Goal: Check status

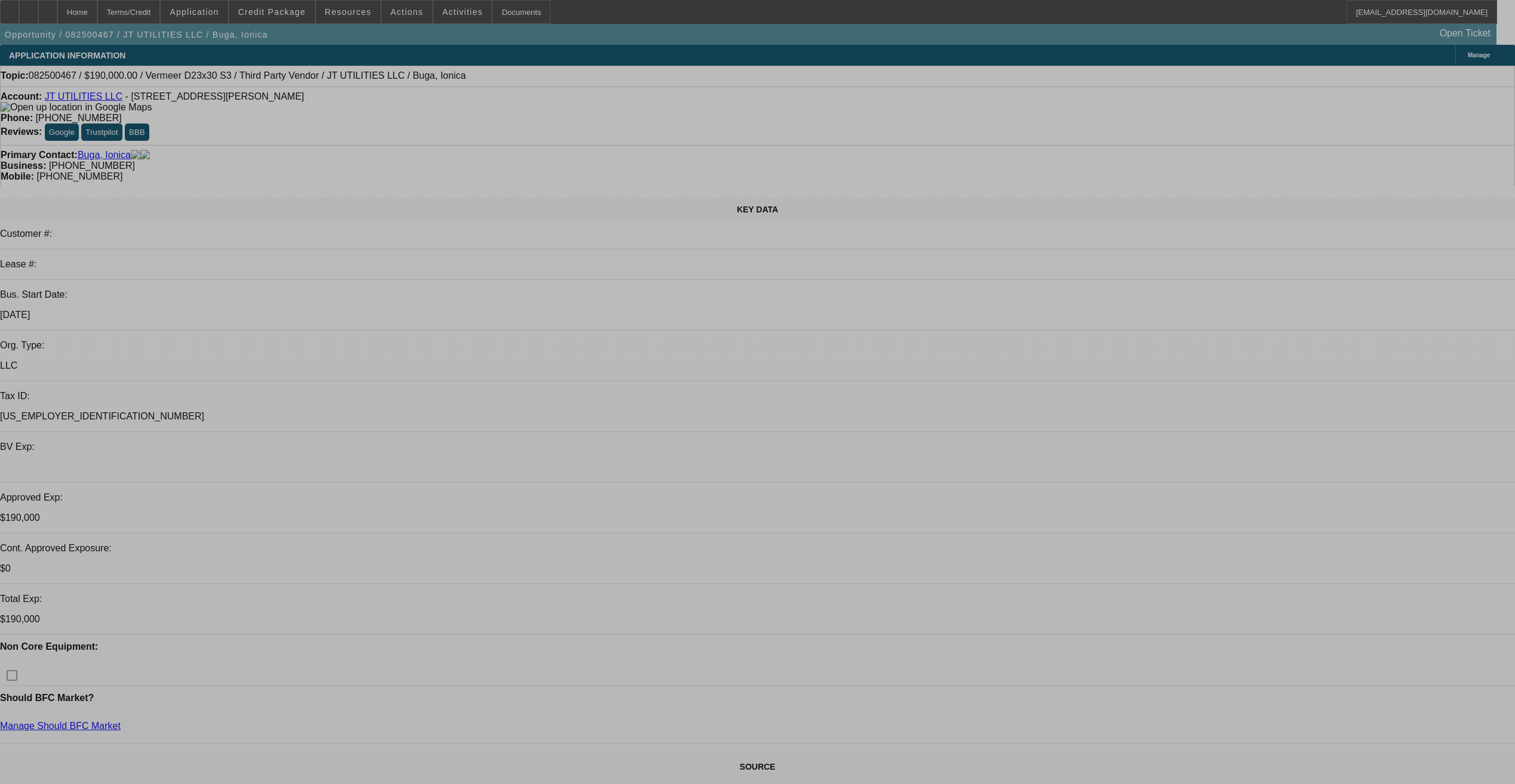
select select "0"
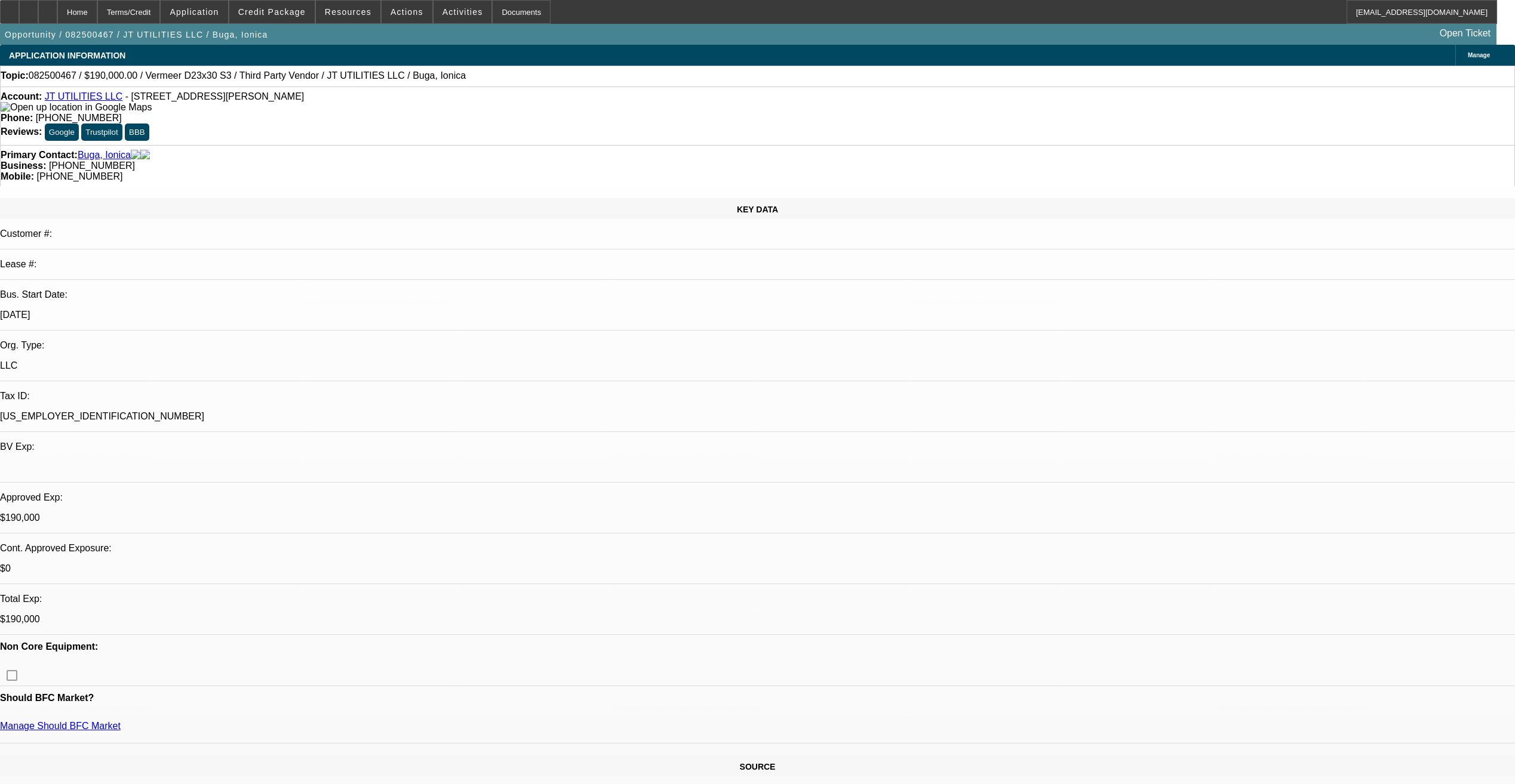
select select "2"
select select "0"
select select "2"
select select "0"
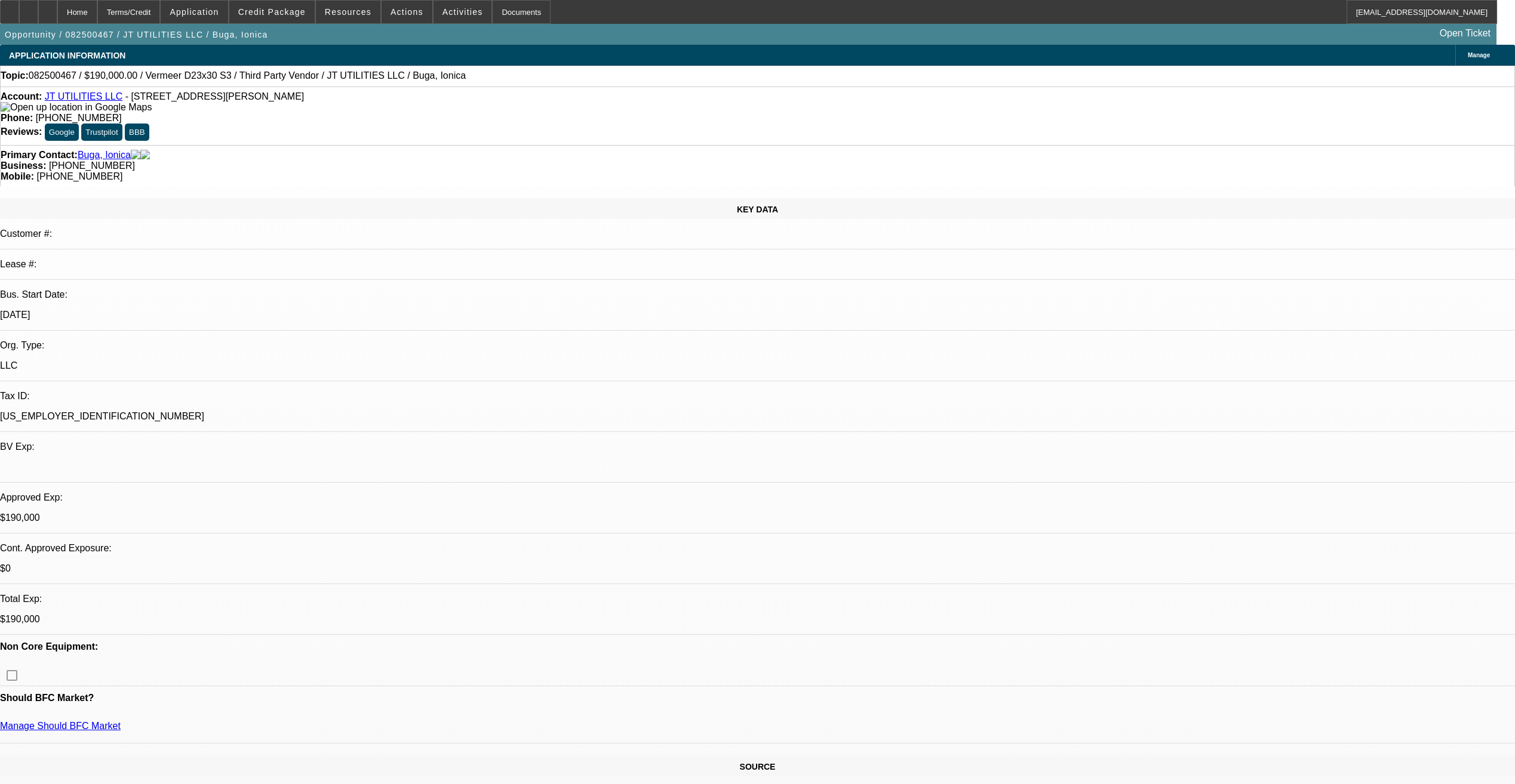
select select "1"
select select "2"
select select "1"
select select "2"
select select "6"
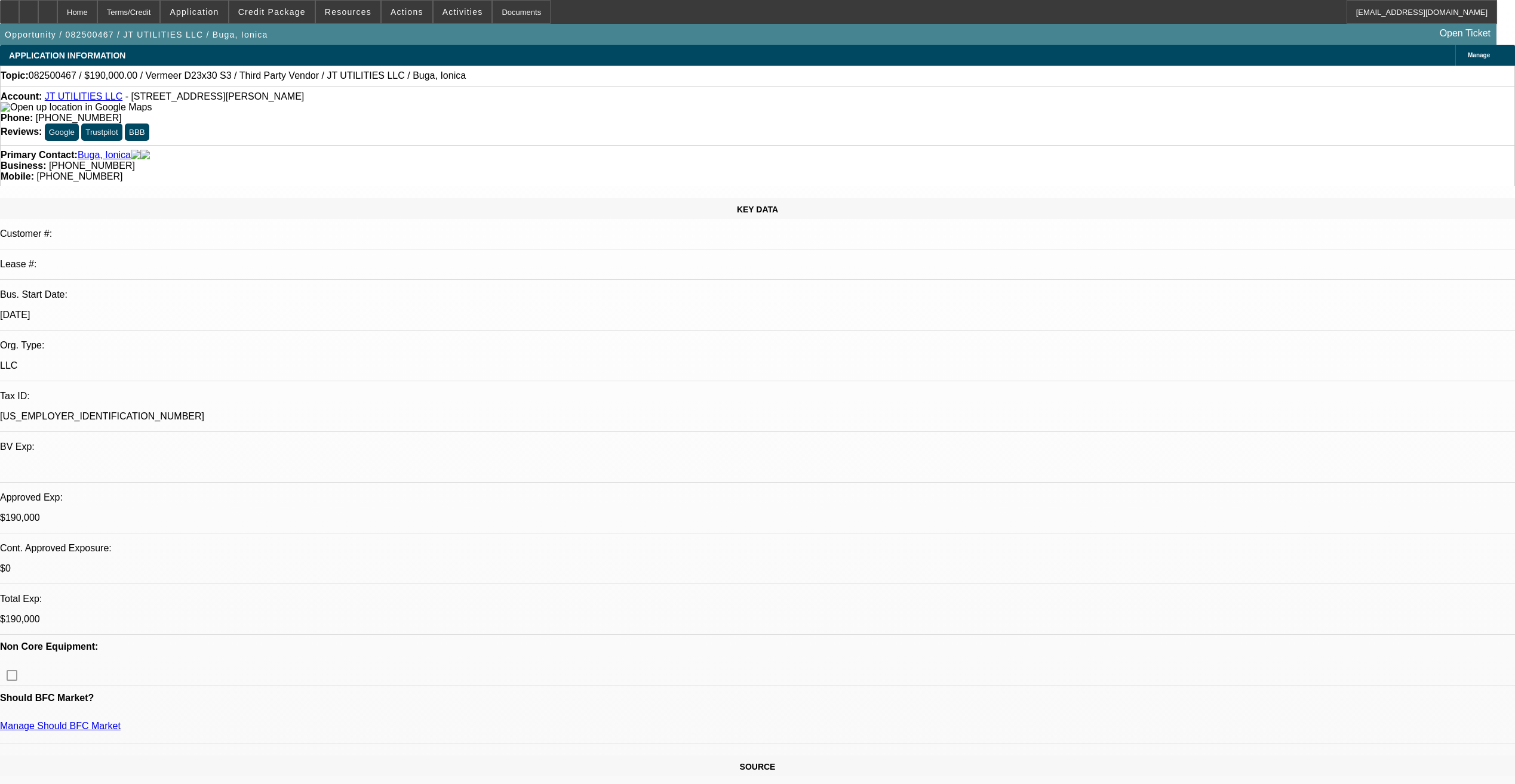
select select "6"
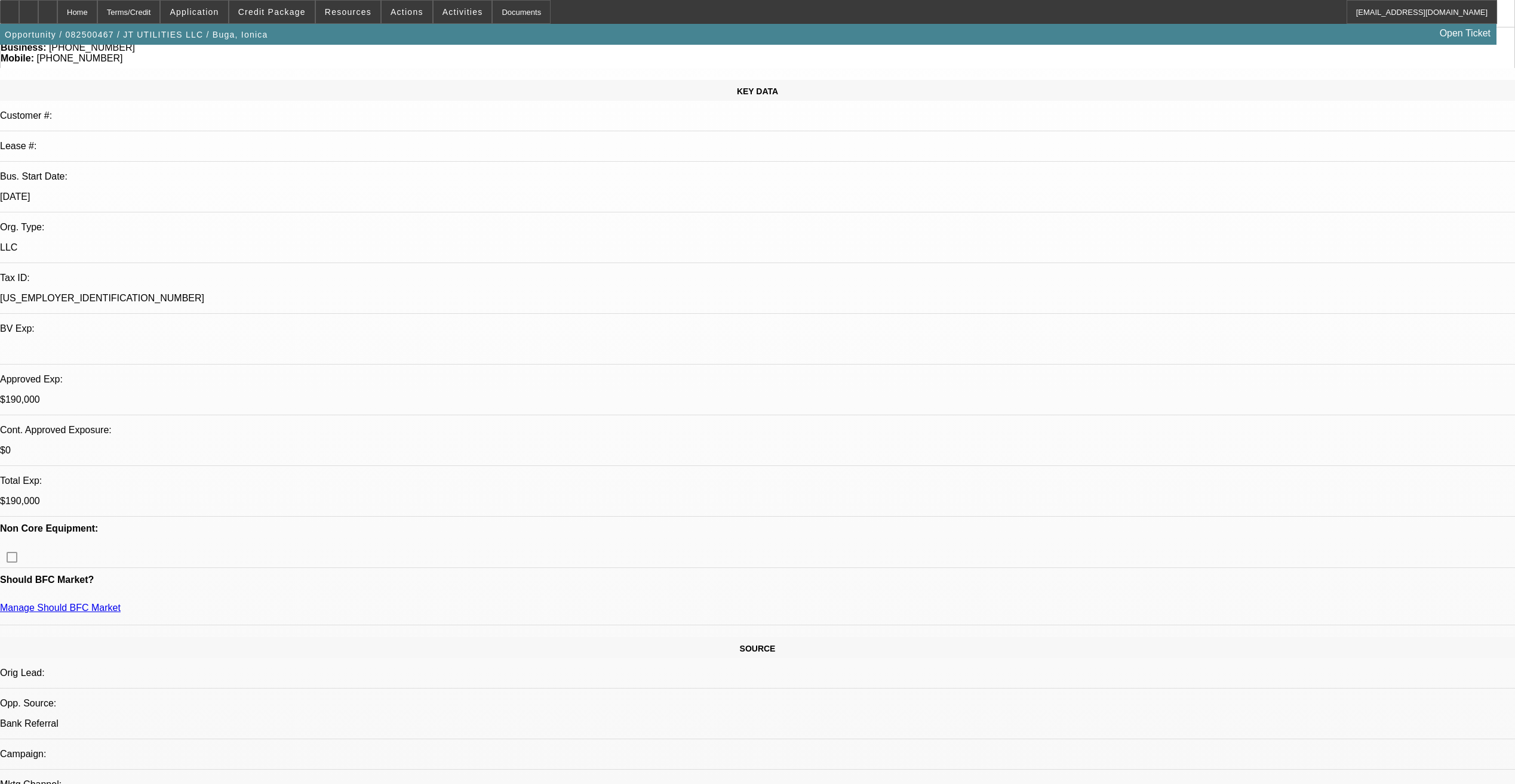
scroll to position [120, 0]
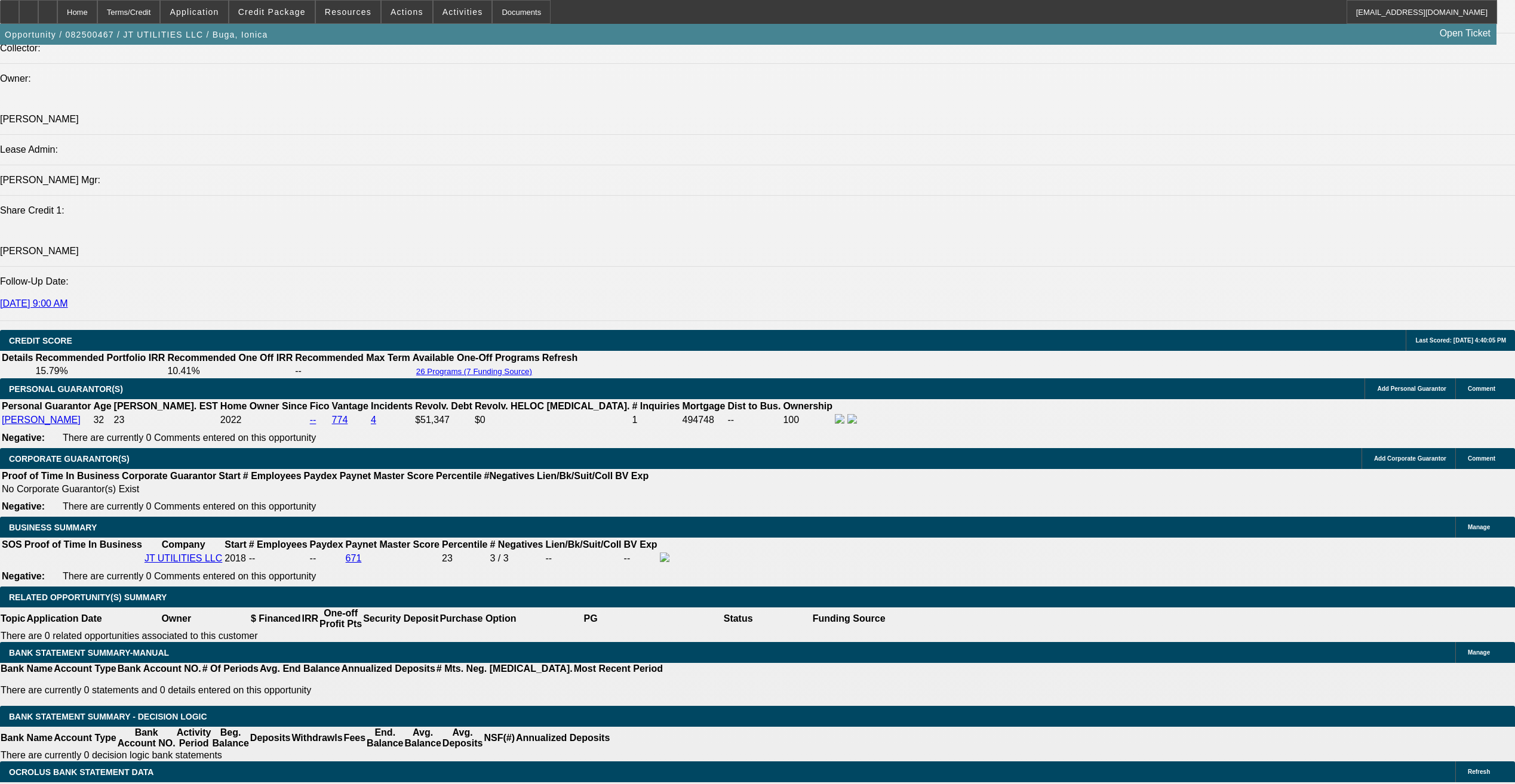
scroll to position [1492, 0]
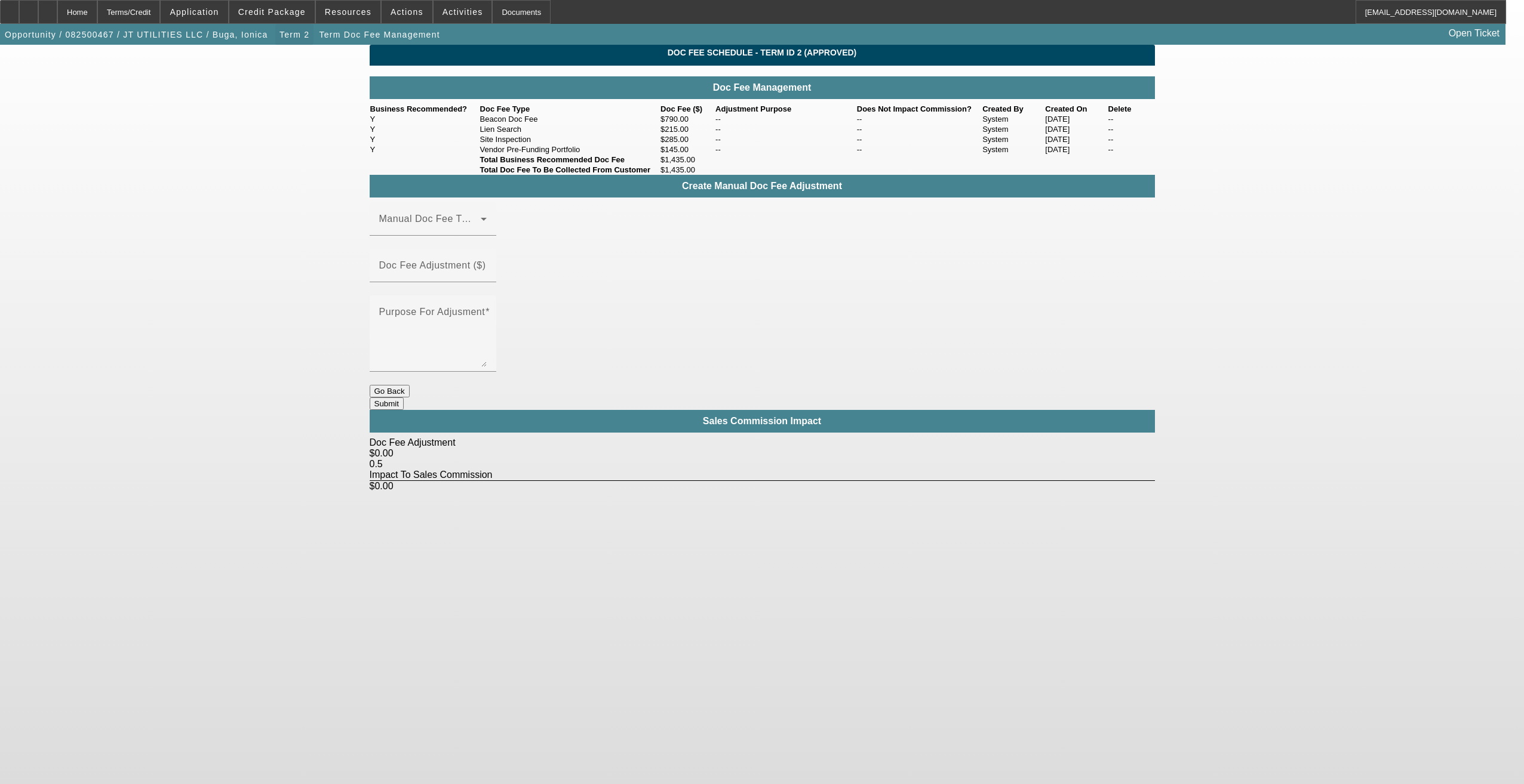
click at [280, 36] on span "Term 2" at bounding box center [294, 35] width 30 height 10
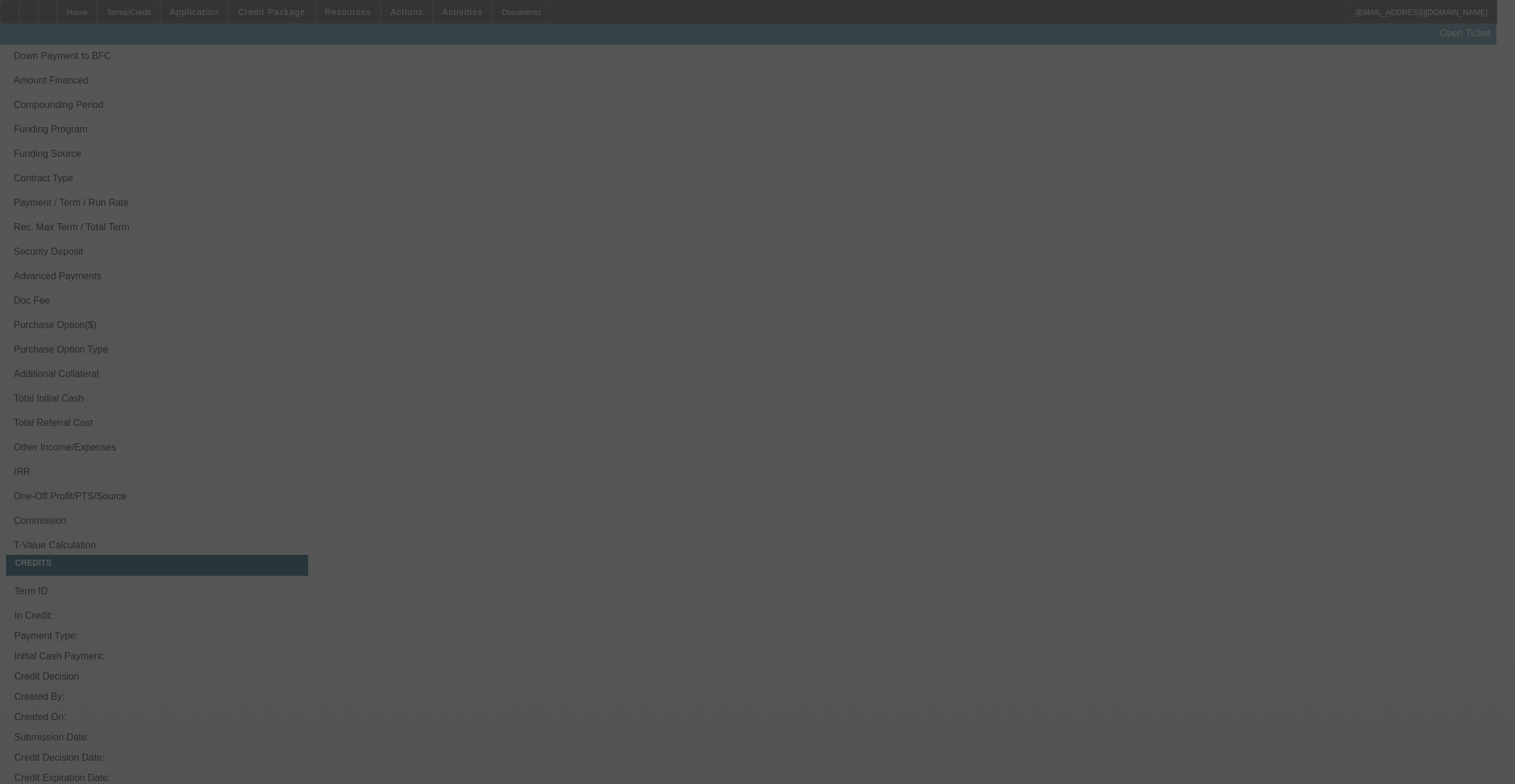
scroll to position [1698, 0]
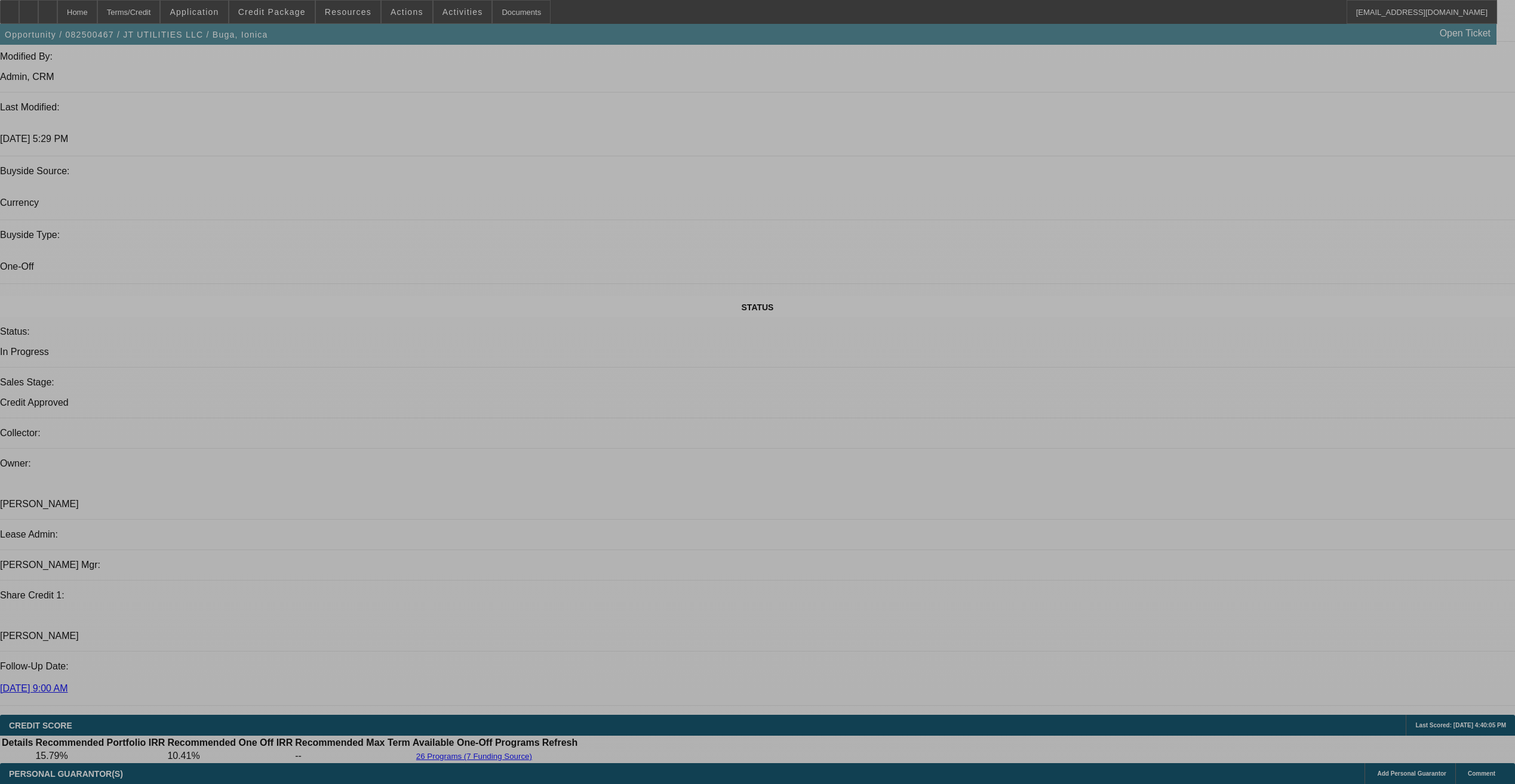
select select "0"
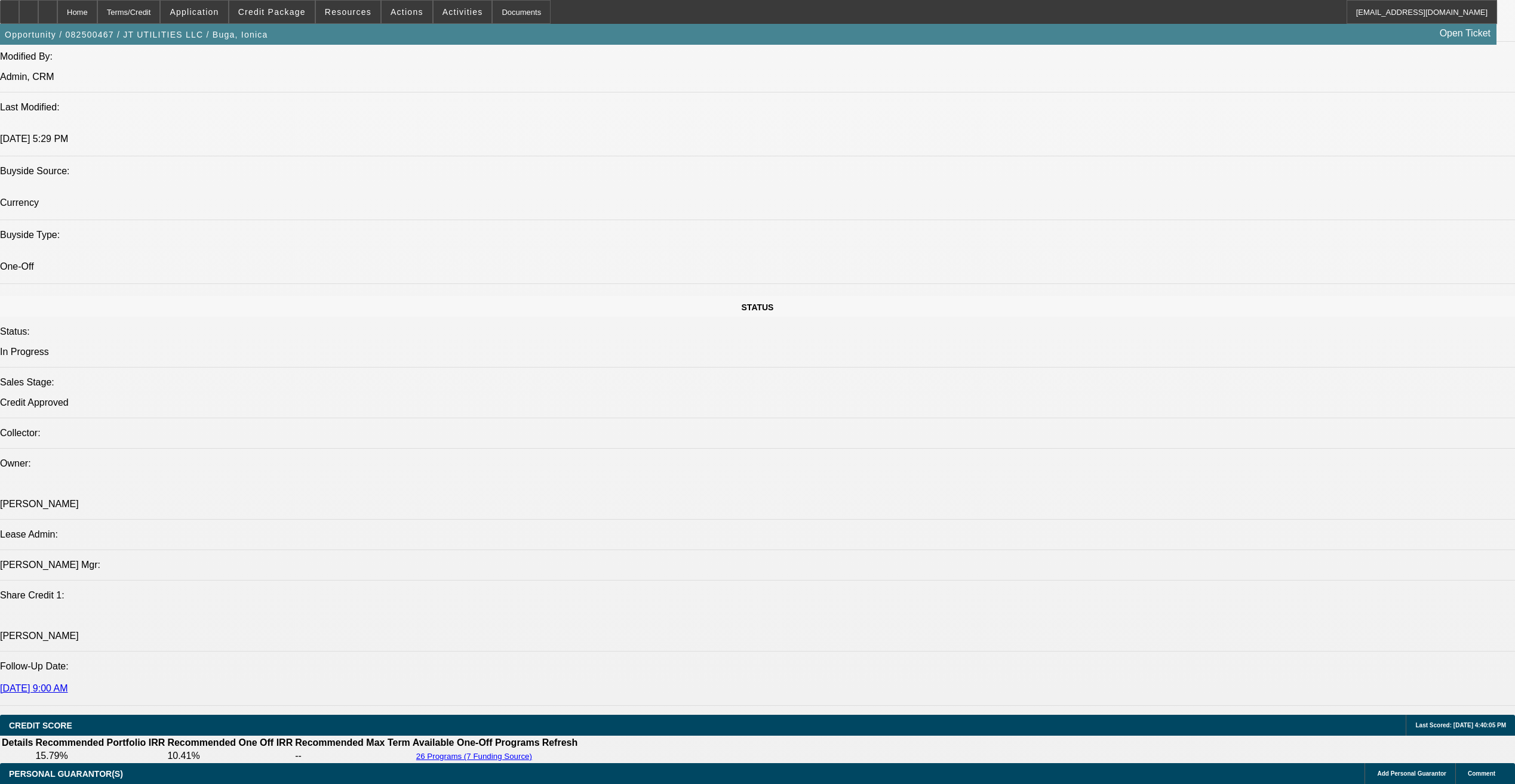
select select "2"
select select "0"
select select "6"
select select "0"
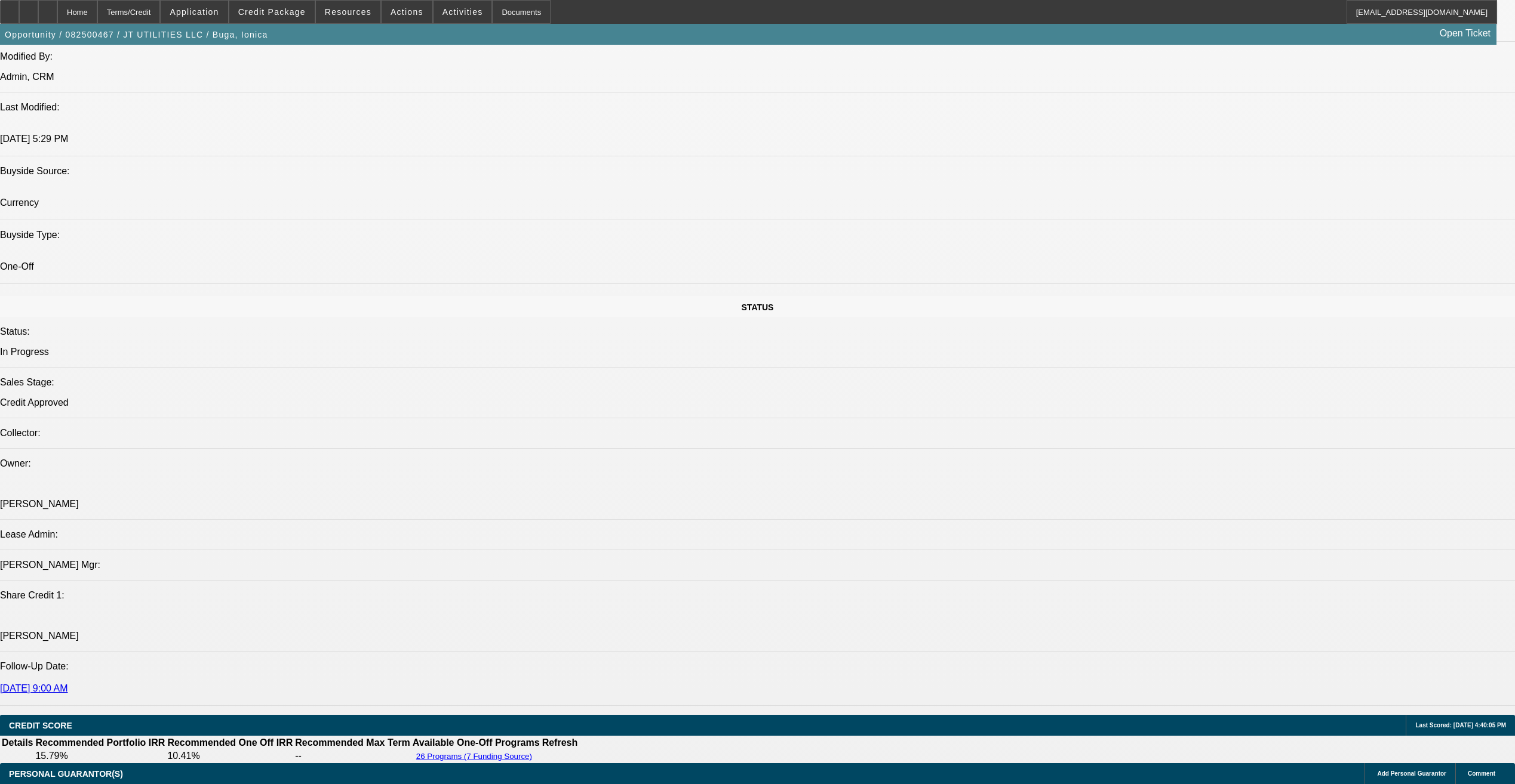
select select "2"
select select "0"
select select "6"
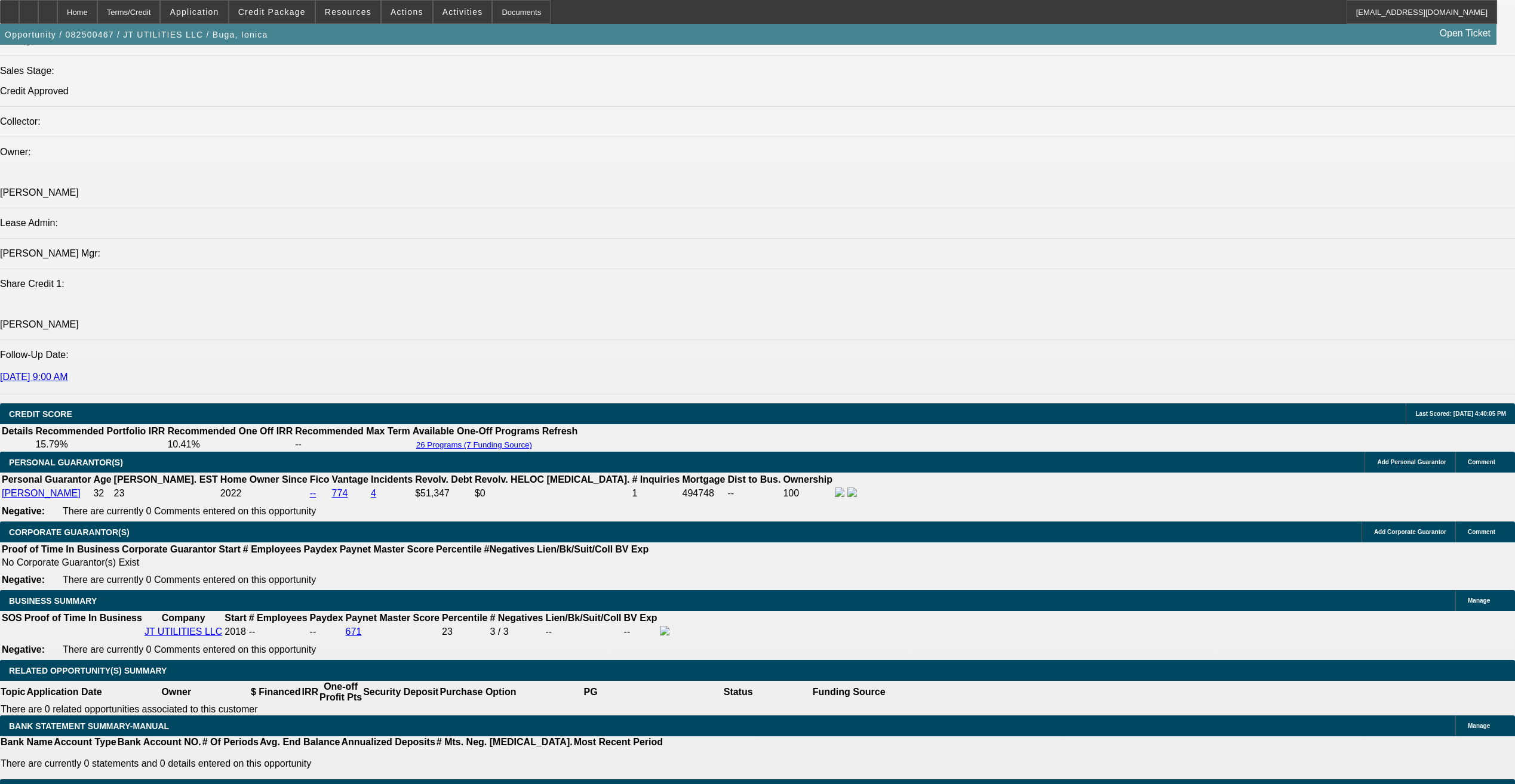
scroll to position [1483, 0]
